Goal: Find specific page/section: Find specific page/section

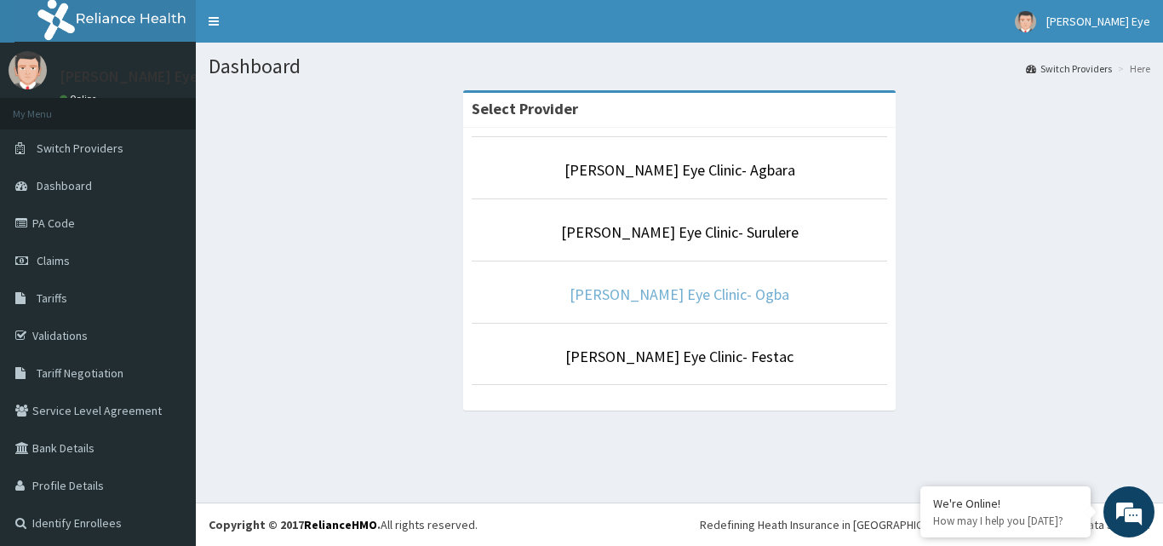
click at [657, 285] on link "[PERSON_NAME] Eye Clinic- Ogba" at bounding box center [679, 294] width 220 height 20
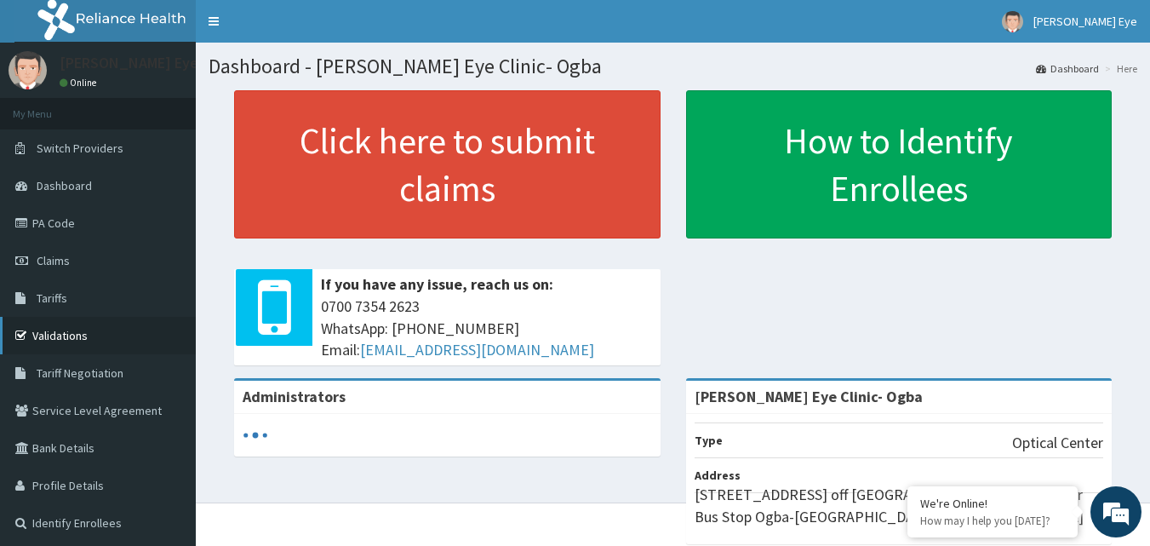
click at [69, 338] on link "Validations" at bounding box center [98, 335] width 196 height 37
